Goal: Find specific page/section: Find specific page/section

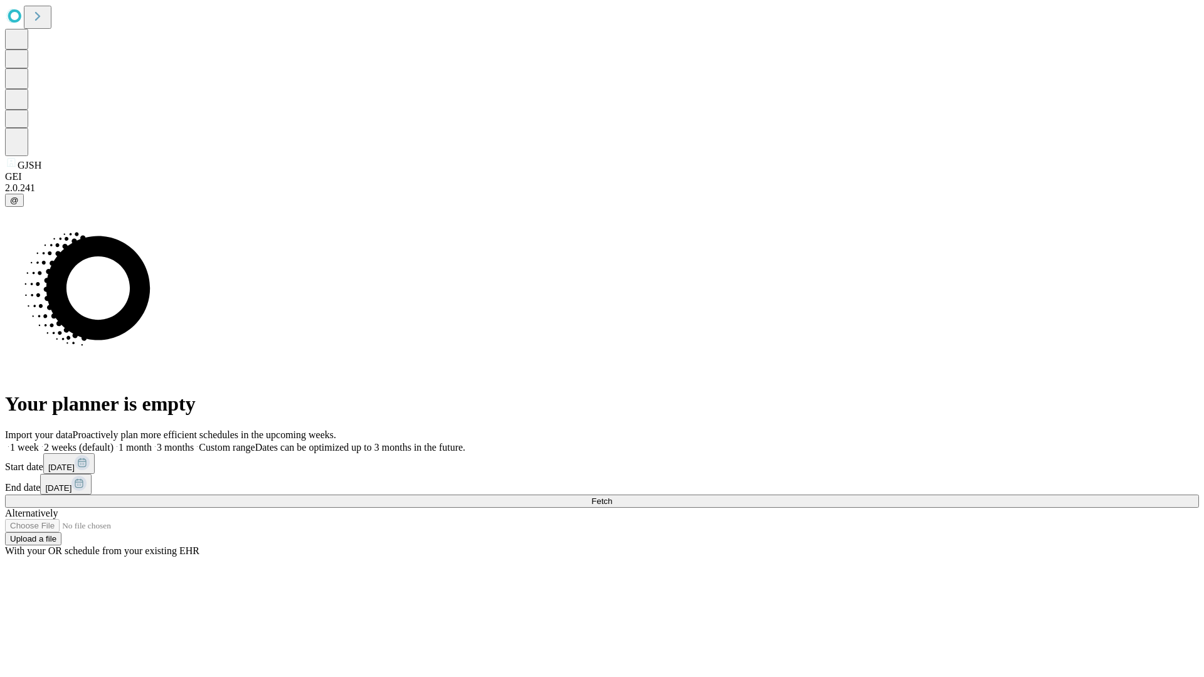
click at [612, 497] on span "Fetch" at bounding box center [601, 501] width 21 height 9
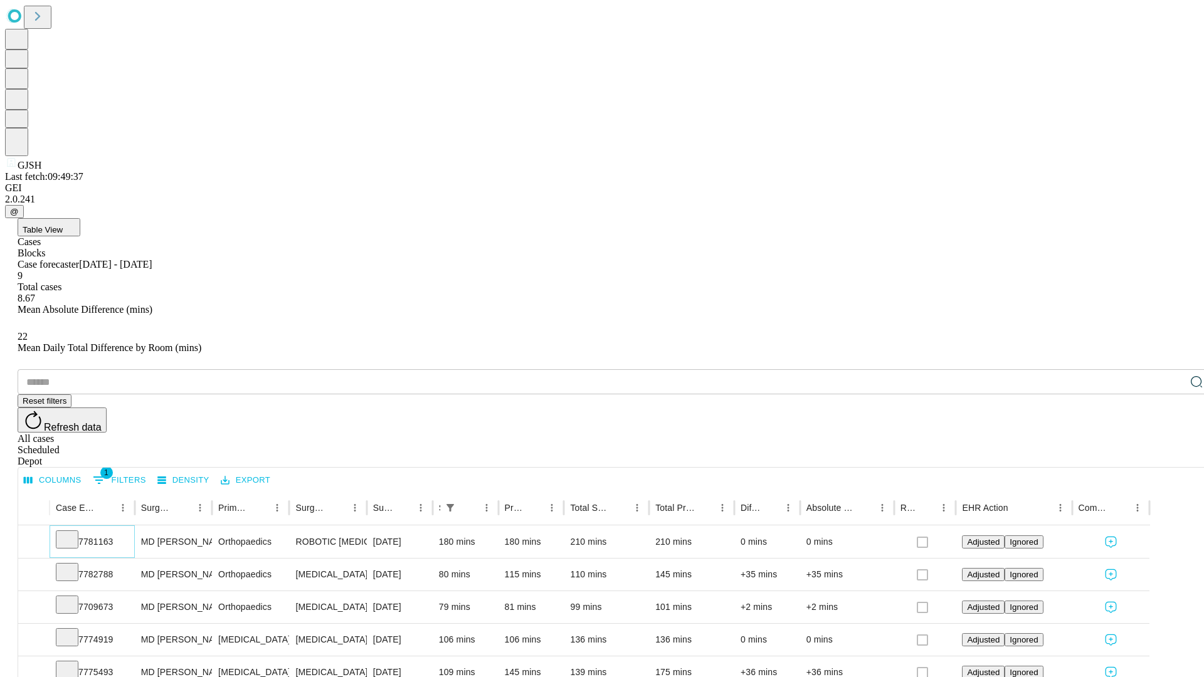
click at [73, 532] on icon at bounding box center [67, 538] width 13 height 13
